Goal: Information Seeking & Learning: Learn about a topic

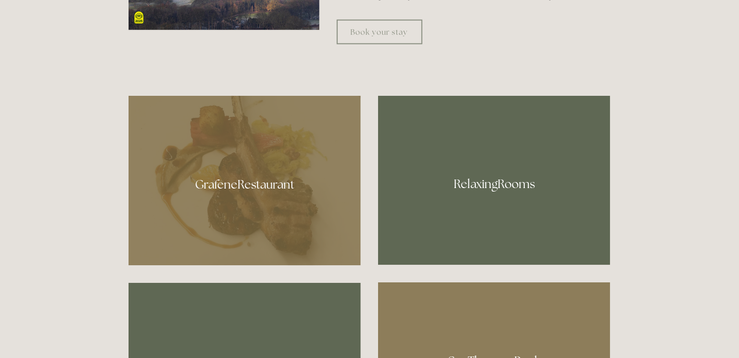
scroll to position [504, 0]
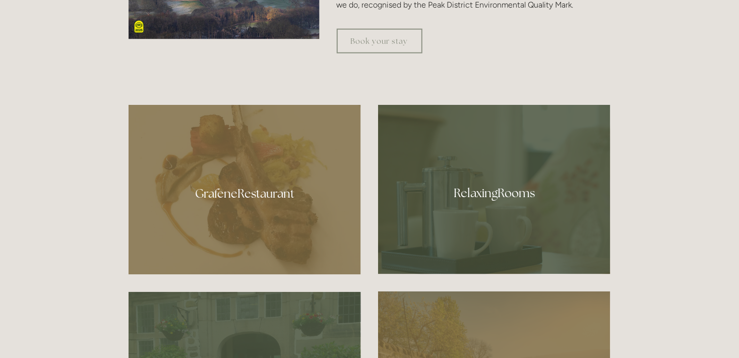
click at [402, 26] on div "Book your stay" at bounding box center [473, 41] width 291 height 42
click at [382, 49] on link "Book your stay" at bounding box center [380, 41] width 86 height 25
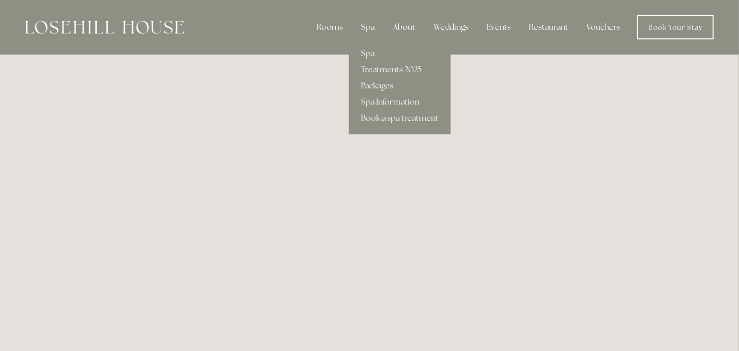
click at [376, 29] on div "Spa" at bounding box center [368, 27] width 30 height 20
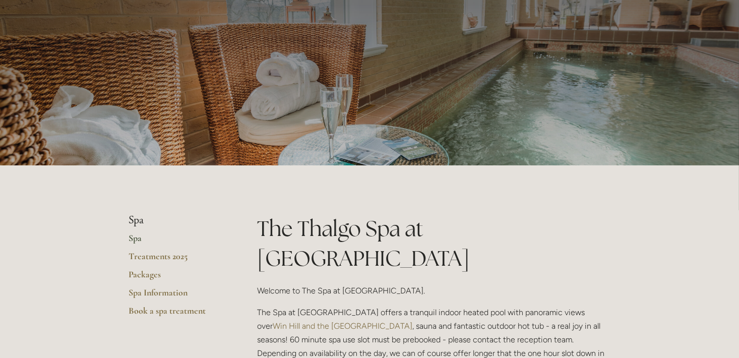
scroll to position [61, 0]
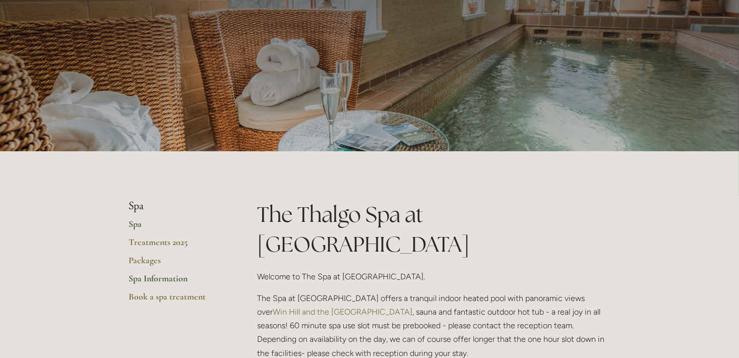
click at [182, 273] on link "Spa Information" at bounding box center [177, 282] width 96 height 18
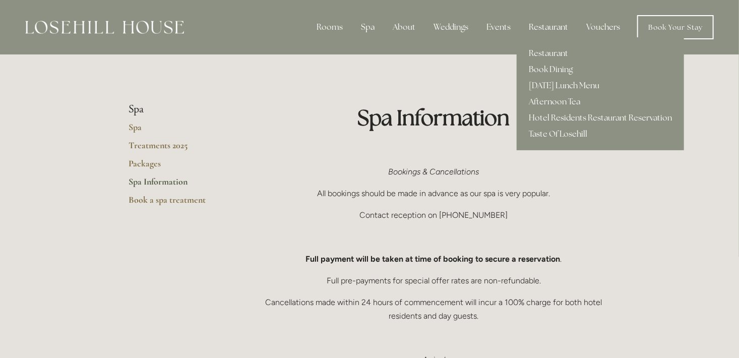
click at [553, 25] on div "Restaurant" at bounding box center [548, 27] width 55 height 20
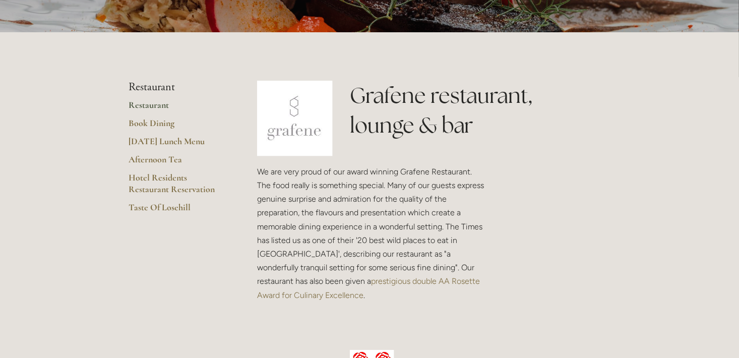
scroll to position [182, 0]
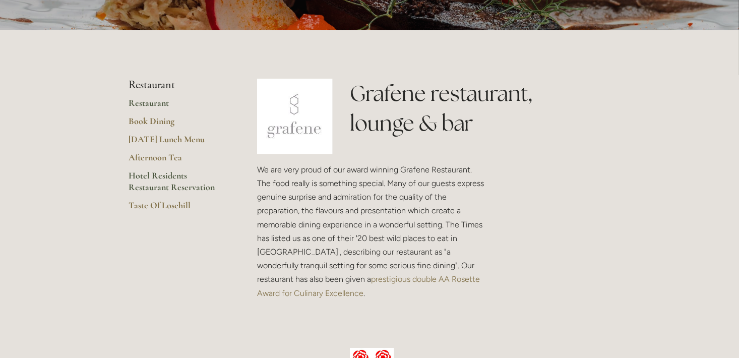
click at [168, 181] on link "Hotel Residents Restaurant Reservation" at bounding box center [177, 185] width 96 height 30
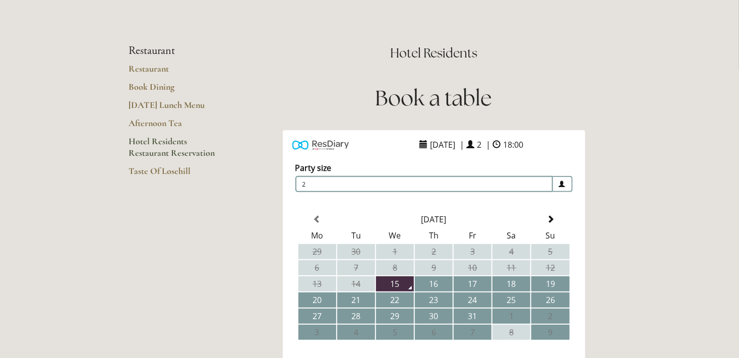
scroll to position [61, 0]
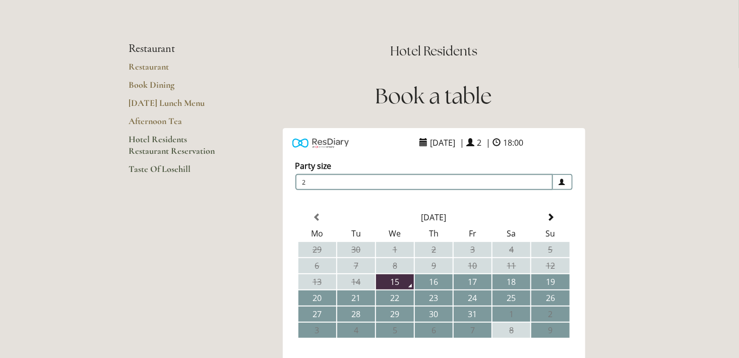
click at [172, 170] on link "Taste Of Losehill" at bounding box center [177, 172] width 96 height 18
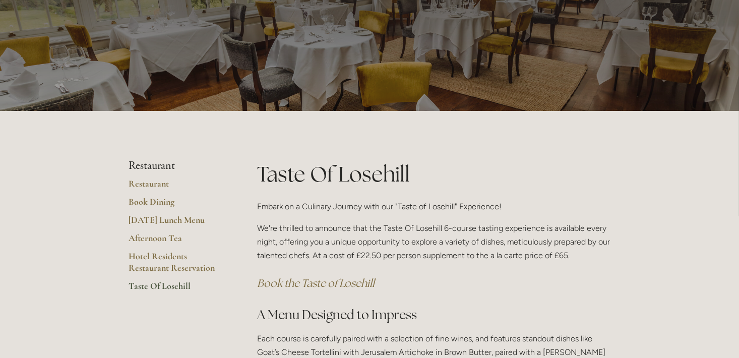
scroll to position [61, 0]
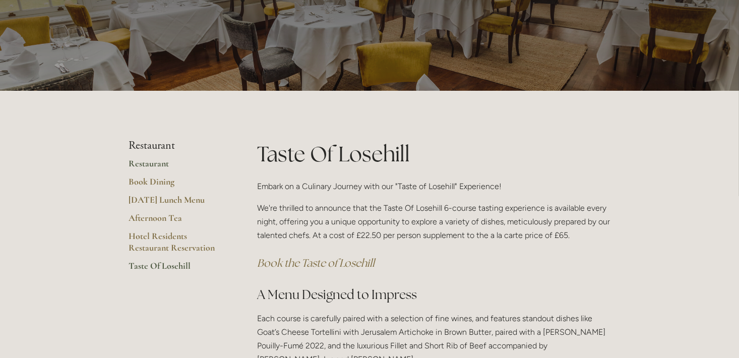
click at [146, 166] on link "Restaurant" at bounding box center [177, 167] width 96 height 18
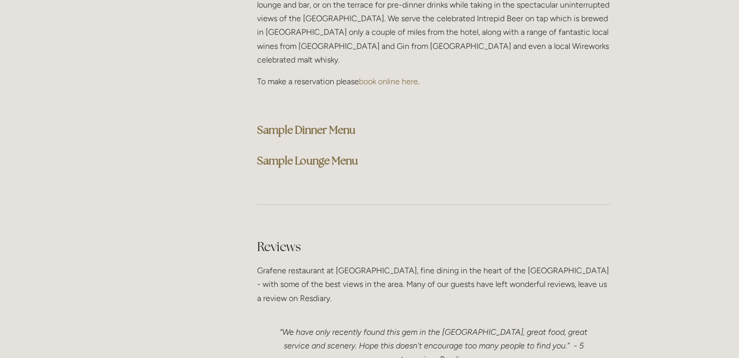
scroll to position [2643, 0]
click at [342, 122] on strong "Sample Dinner Menu" at bounding box center [306, 129] width 98 height 14
